Goal: Information Seeking & Learning: Learn about a topic

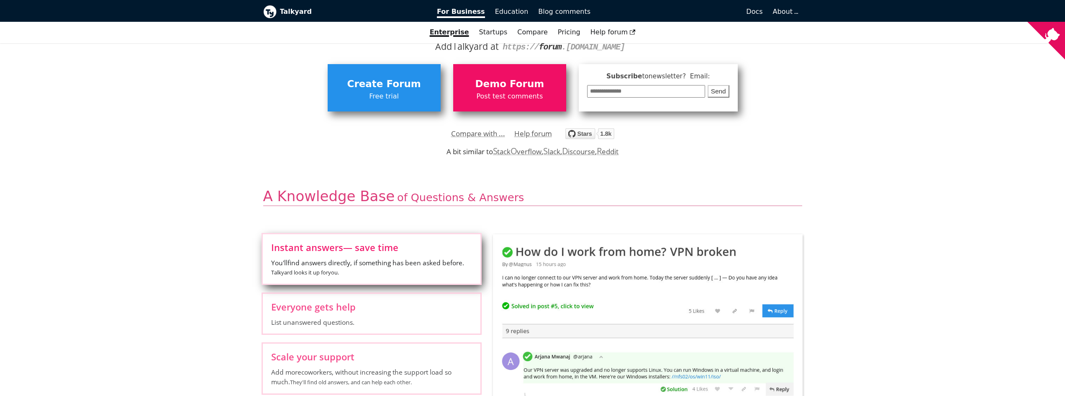
scroll to position [167, 0]
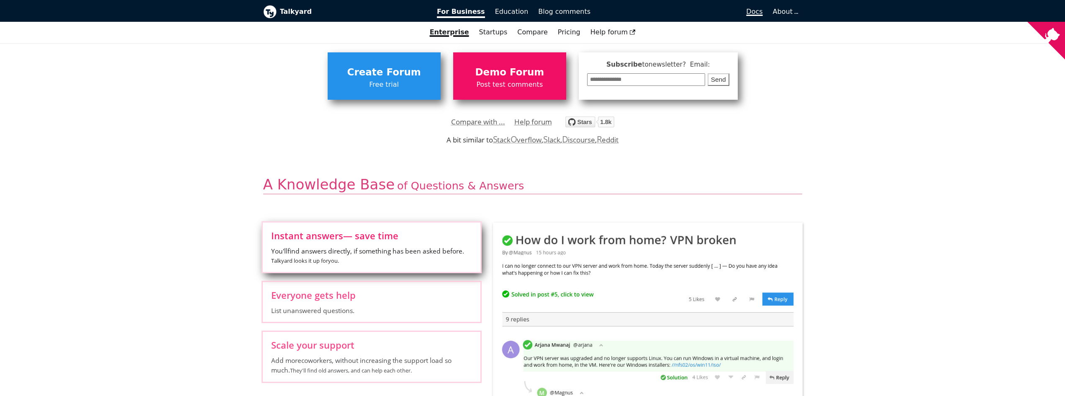
click at [753, 8] on span "Docs" at bounding box center [754, 12] width 16 height 8
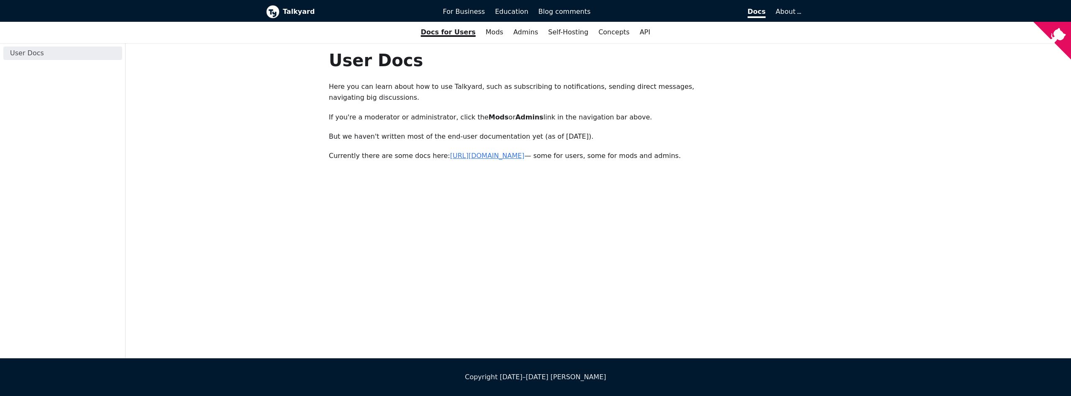
click at [484, 152] on link "[URL][DOMAIN_NAME]" at bounding box center [487, 156] width 75 height 8
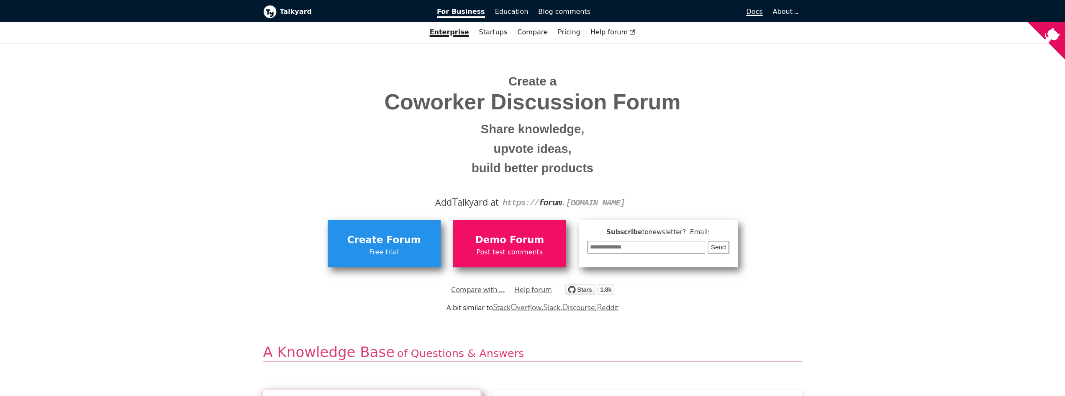
click at [751, 10] on span "Docs" at bounding box center [754, 12] width 16 height 8
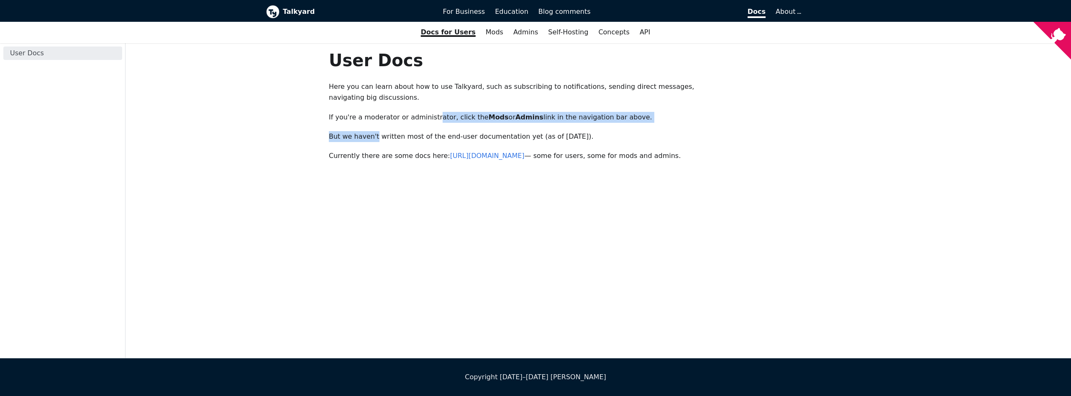
drag, startPoint x: 373, startPoint y: 125, endPoint x: 428, endPoint y: 111, distance: 56.8
click at [428, 111] on div "User Docs Here you can learn about how to use Talkyard, such as subscribing to …" at bounding box center [529, 106] width 401 height 112
click at [370, 112] on p "If you're a moderator or administrator, click the Mods or Admins link in the na…" at bounding box center [529, 117] width 401 height 11
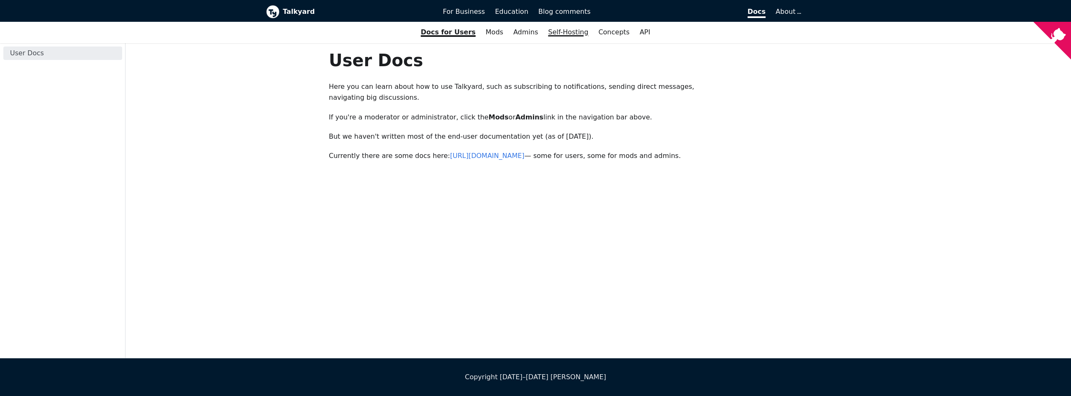
click at [566, 35] on link "Self-Hosting" at bounding box center [568, 32] width 50 height 14
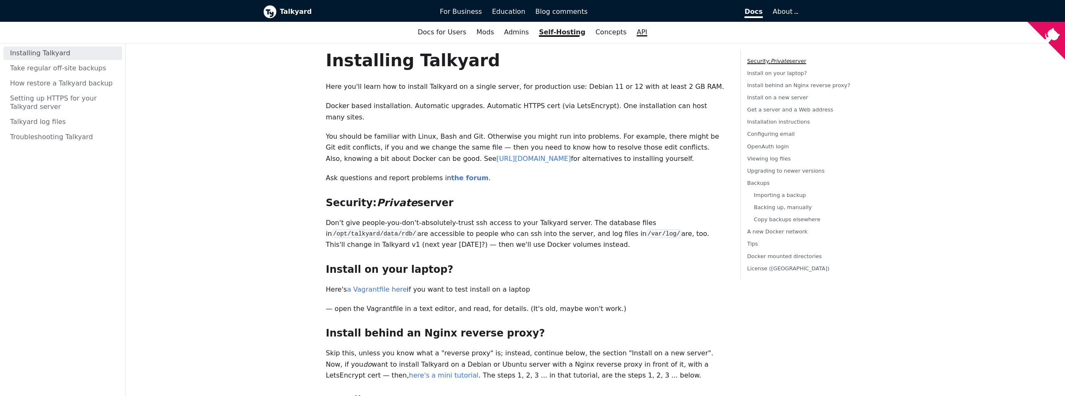
click at [632, 34] on link "API" at bounding box center [642, 32] width 21 height 14
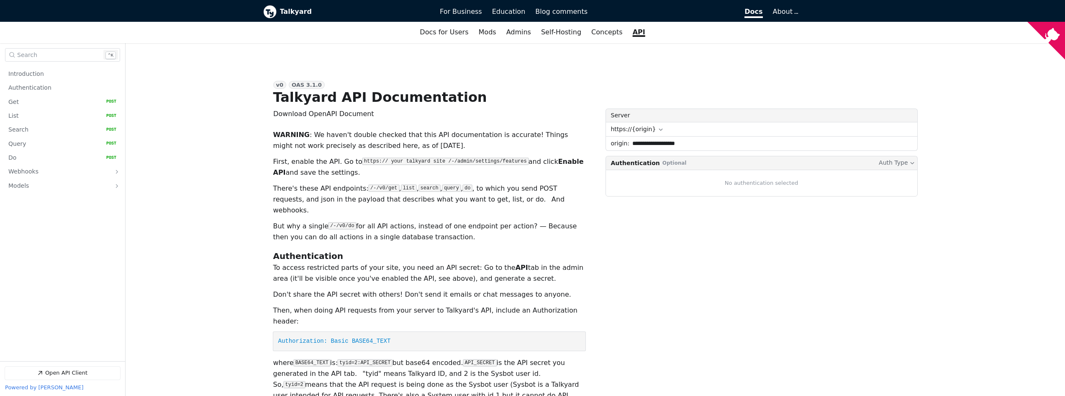
scroll to position [126, 0]
click at [527, 34] on link "Admins" at bounding box center [518, 32] width 35 height 14
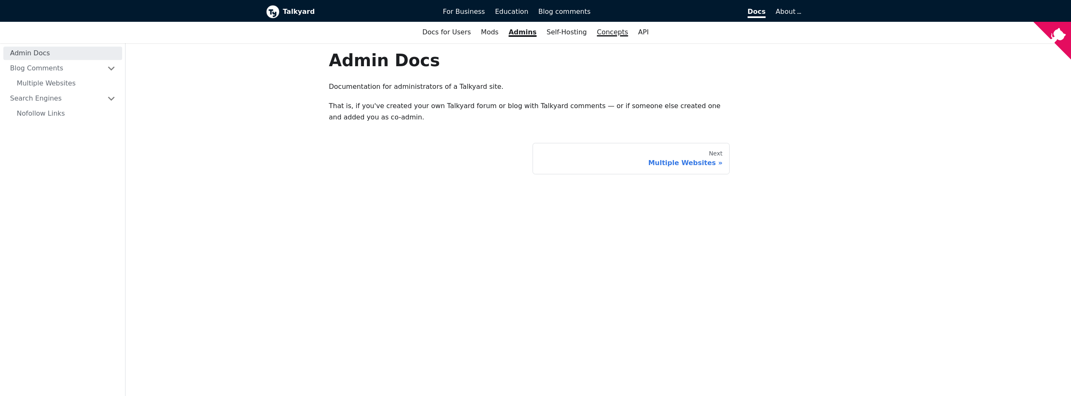
click at [613, 33] on link "Concepts" at bounding box center [612, 32] width 41 height 14
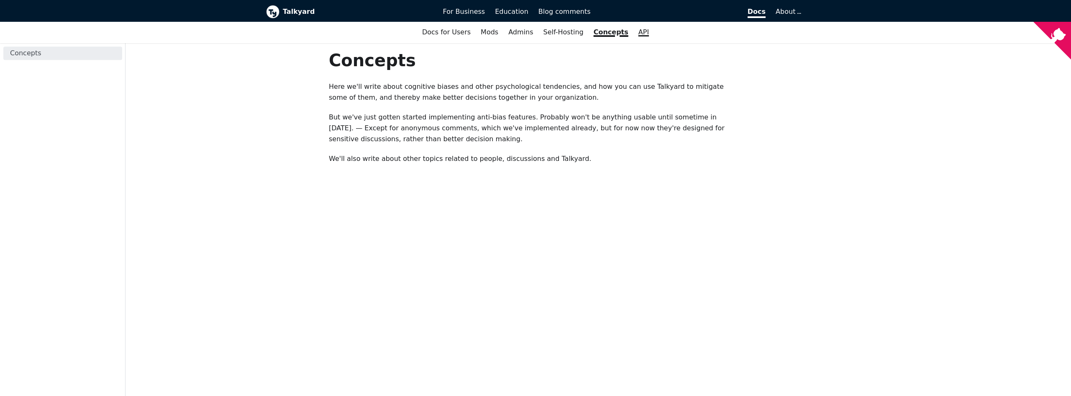
click at [636, 34] on link "API" at bounding box center [644, 32] width 21 height 14
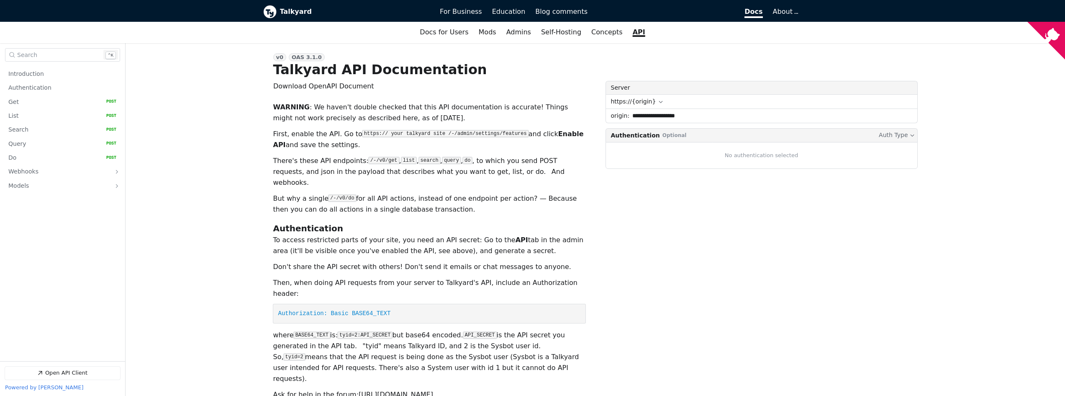
scroll to position [42, 0]
